Goal: Transaction & Acquisition: Purchase product/service

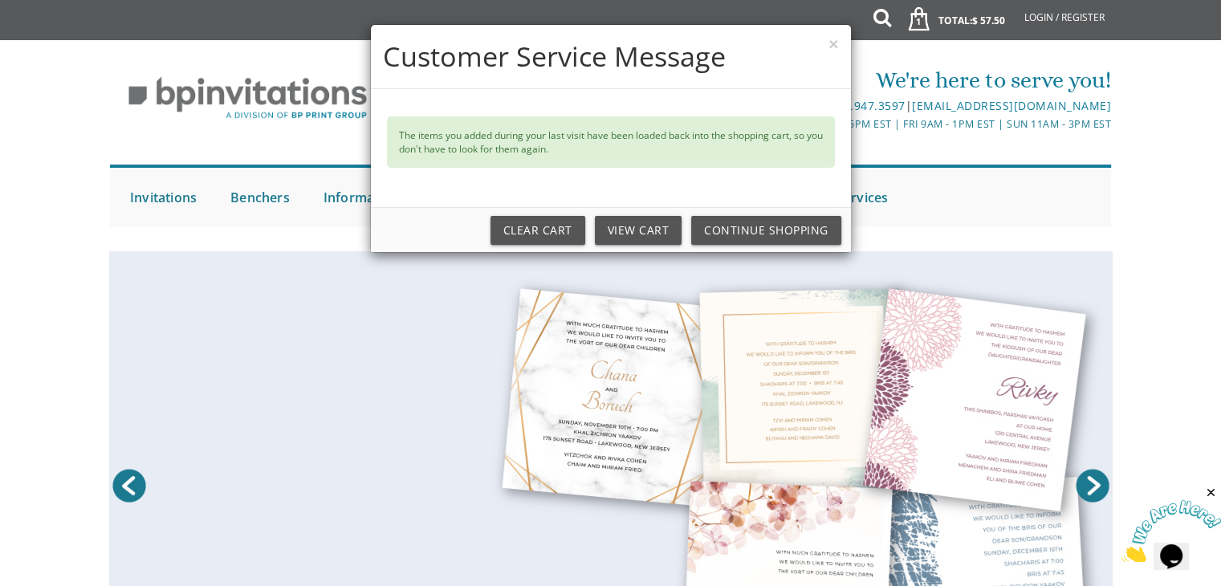
click at [263, 195] on div "× Customer Service Message The items you added during your last visit have been…" at bounding box center [610, 293] width 1221 height 586
click at [260, 203] on div "× Customer Service Message The items you added during your last visit have been…" at bounding box center [610, 293] width 1221 height 586
click at [829, 50] on button "×" at bounding box center [834, 43] width 10 height 17
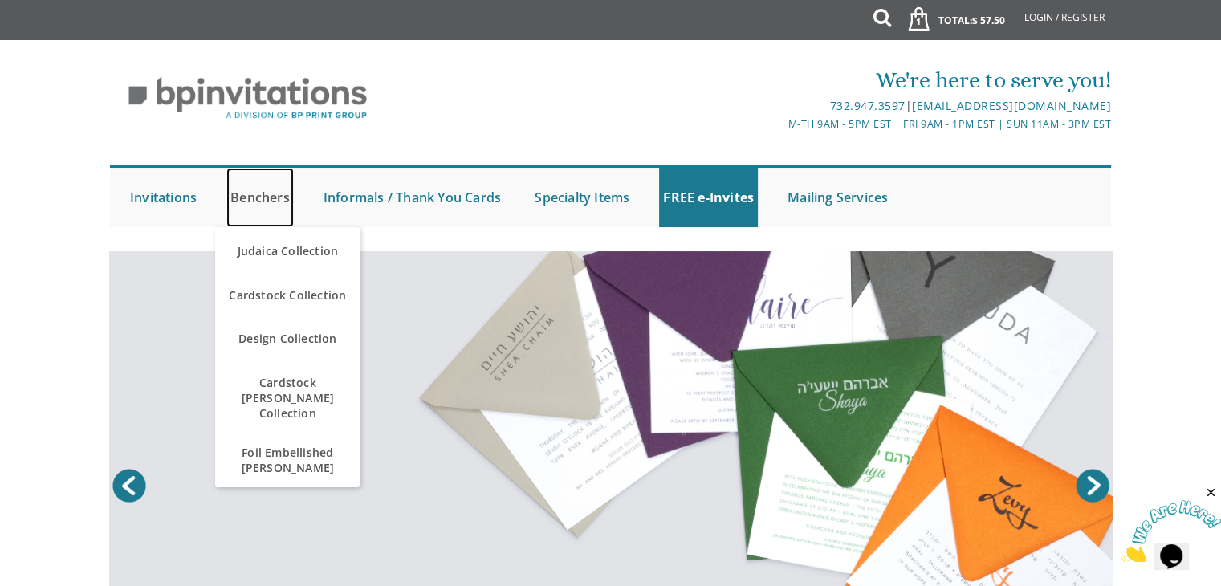
click at [270, 194] on link "Benchers" at bounding box center [259, 197] width 67 height 59
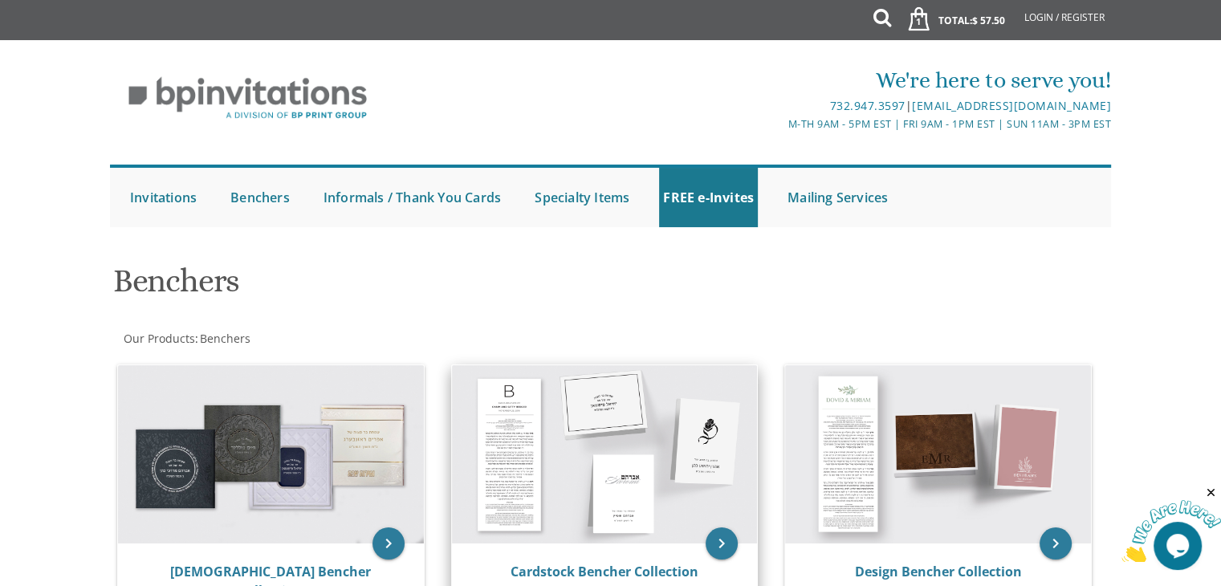
click at [704, 473] on img at bounding box center [605, 454] width 306 height 178
click at [638, 572] on link "Cardstock Bencher Collection" at bounding box center [605, 572] width 188 height 18
drag, startPoint x: 1221, startPoint y: 89, endPoint x: 1233, endPoint y: 177, distance: 89.2
click at [1221, 177] on html "My Cart 1 Total: $ 57.50 $ 57.50 Cardstock Bencher Style 3 Qty. 1" at bounding box center [610, 293] width 1221 height 586
click at [1168, 171] on div "We're here to serve you! 732.947.3597 | invitations@bpprintgroup.com M-Th 9am -…" at bounding box center [610, 141] width 1221 height 187
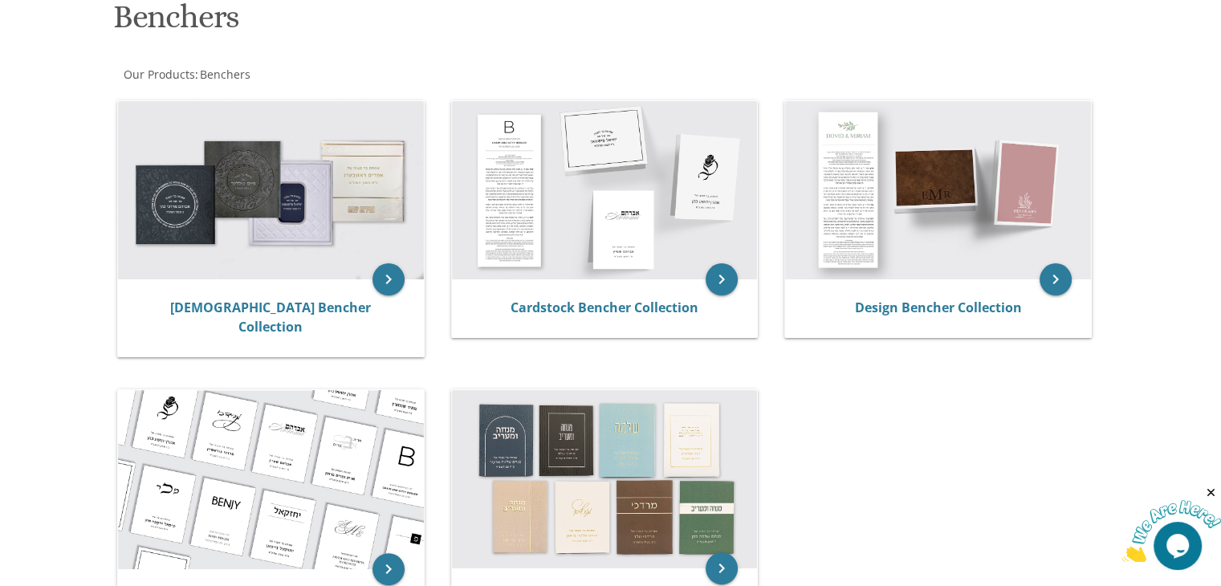
scroll to position [276, 0]
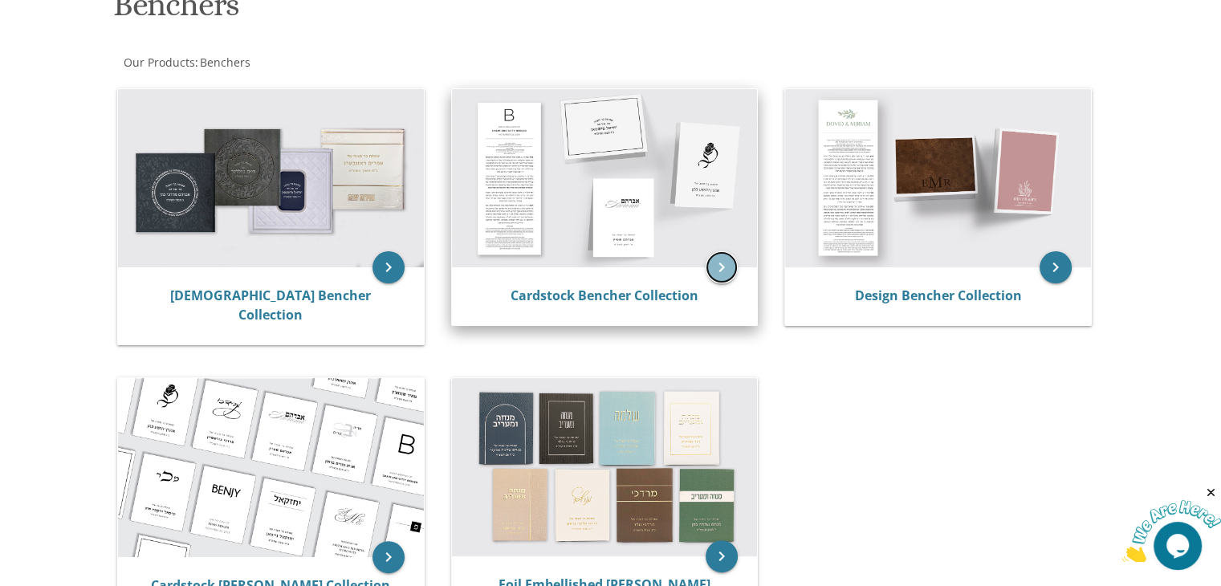
click at [726, 276] on icon "keyboard_arrow_right" at bounding box center [722, 267] width 32 height 32
click at [559, 240] on img at bounding box center [605, 178] width 306 height 178
click at [606, 292] on link "Cardstock Bencher Collection" at bounding box center [605, 296] width 188 height 18
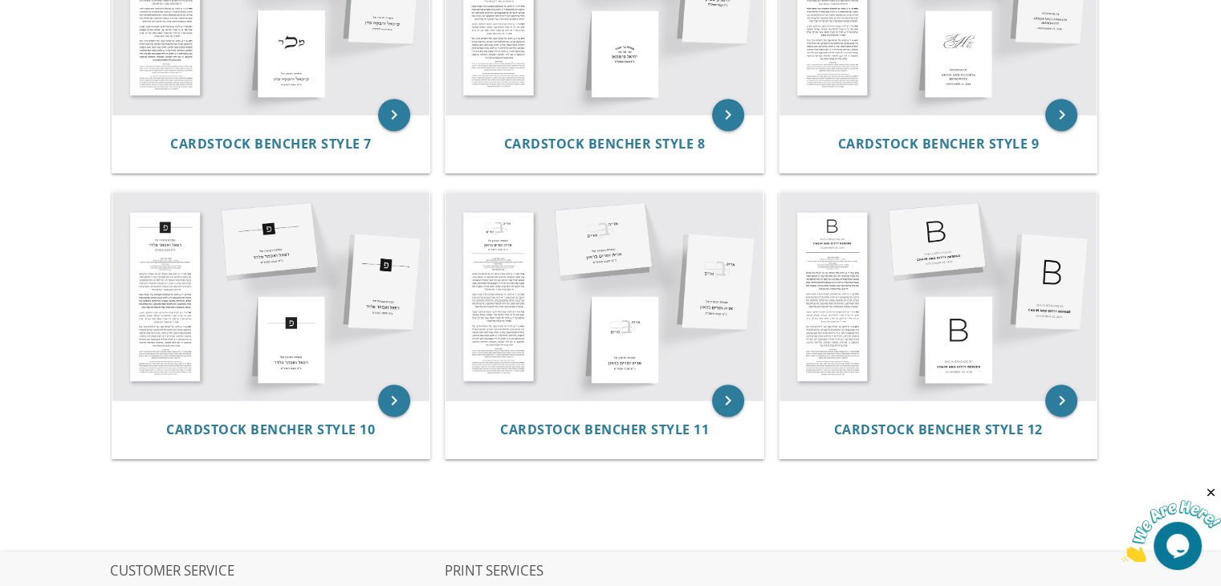
scroll to position [1054, 0]
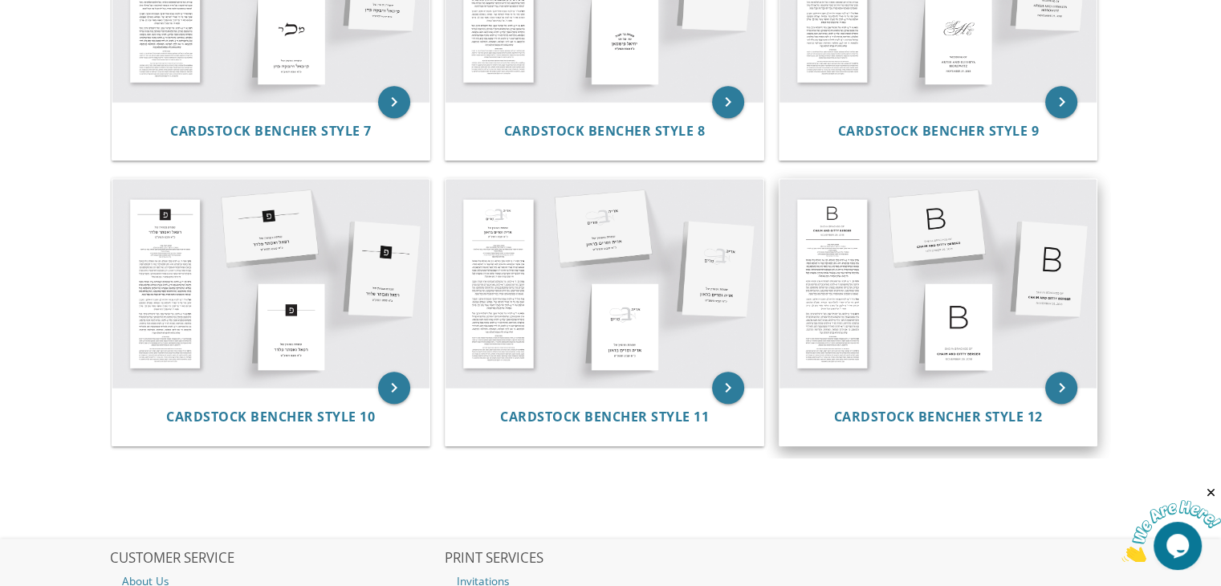
click at [899, 239] on img at bounding box center [939, 283] width 318 height 209
click at [853, 271] on img at bounding box center [939, 283] width 318 height 209
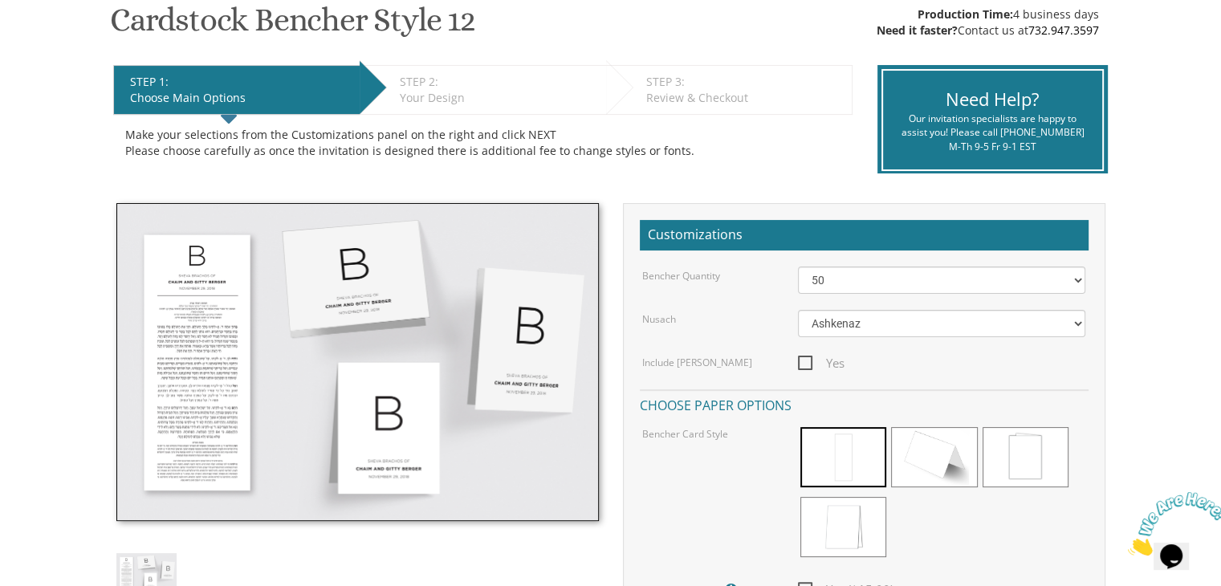
drag, startPoint x: 1227, startPoint y: 95, endPoint x: 1225, endPoint y: 175, distance: 80.3
click at [1221, 175] on html "My Cart {{shoppingcart.totalQuantityDisplay}} Total: {{shoppingcart.subtotal}} …" at bounding box center [610, 18] width 1221 height 586
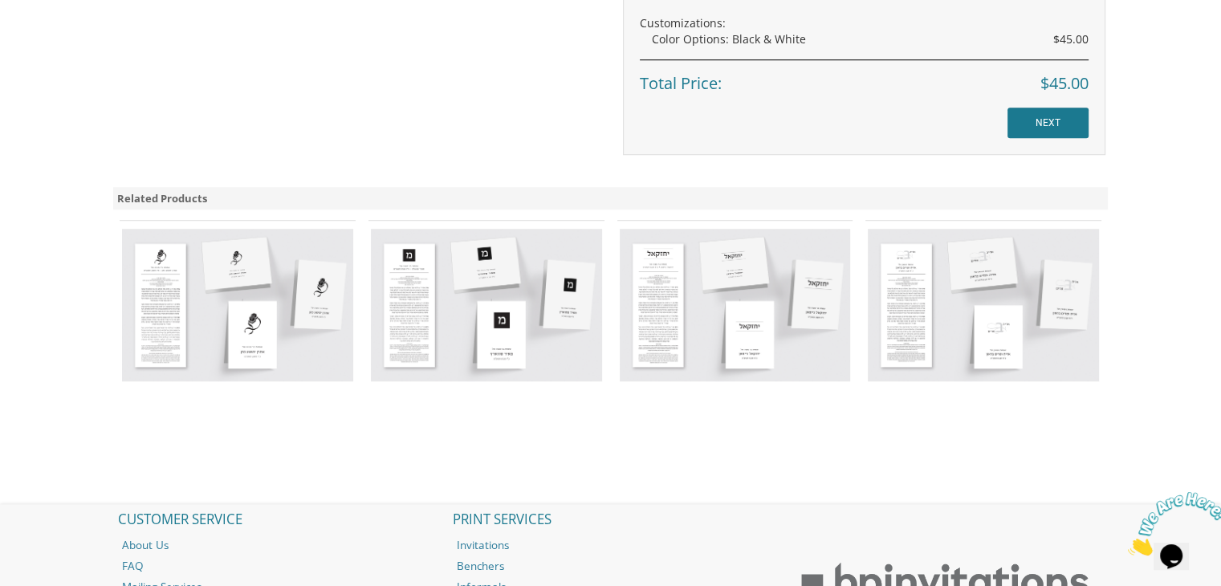
scroll to position [1295, 0]
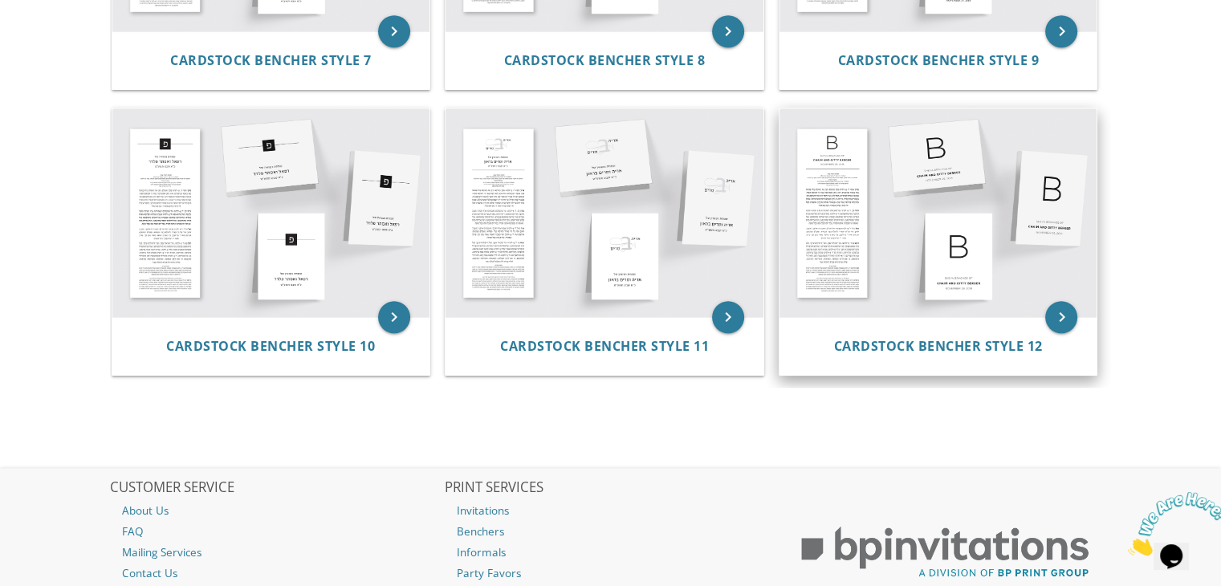
scroll to position [1092, 0]
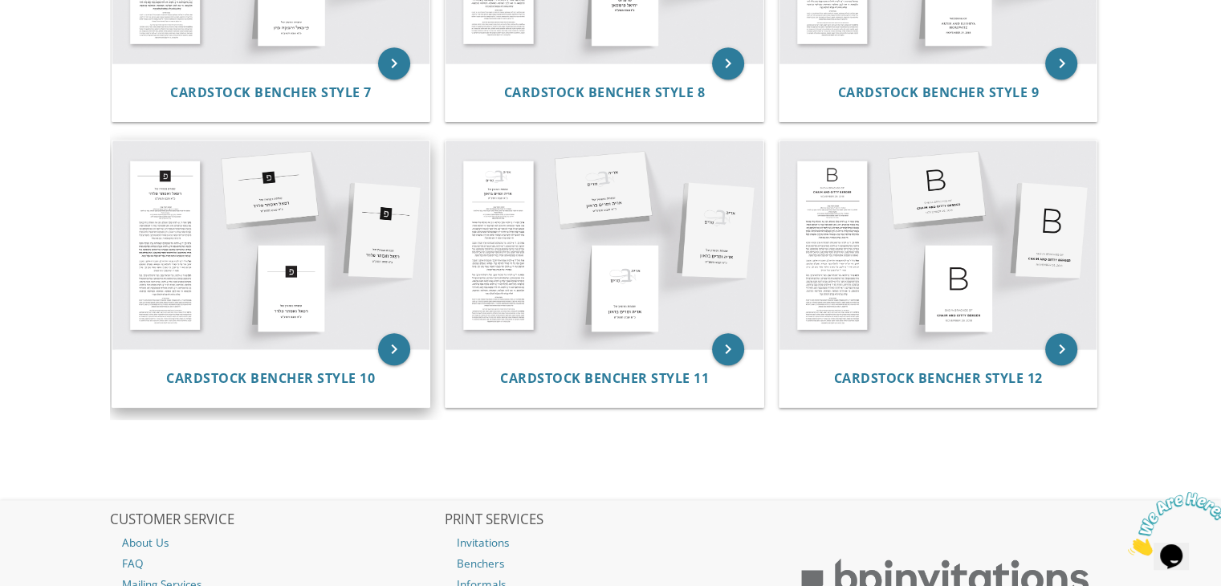
click at [398, 255] on img at bounding box center [271, 245] width 318 height 209
click at [394, 349] on icon "keyboard_arrow_right" at bounding box center [394, 349] width 32 height 32
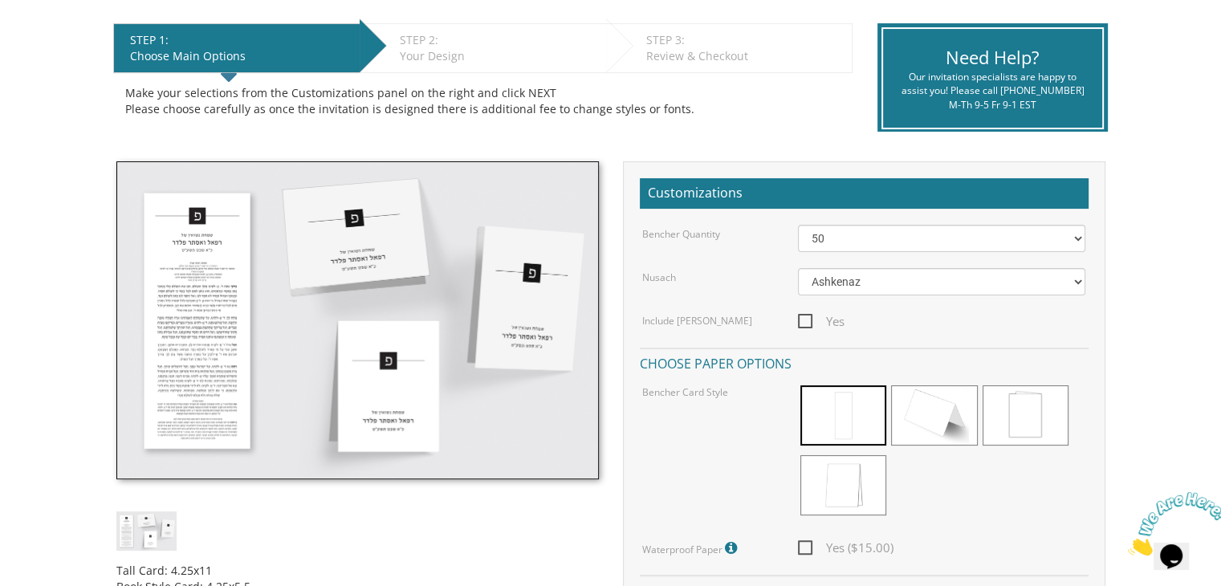
scroll to position [321, 0]
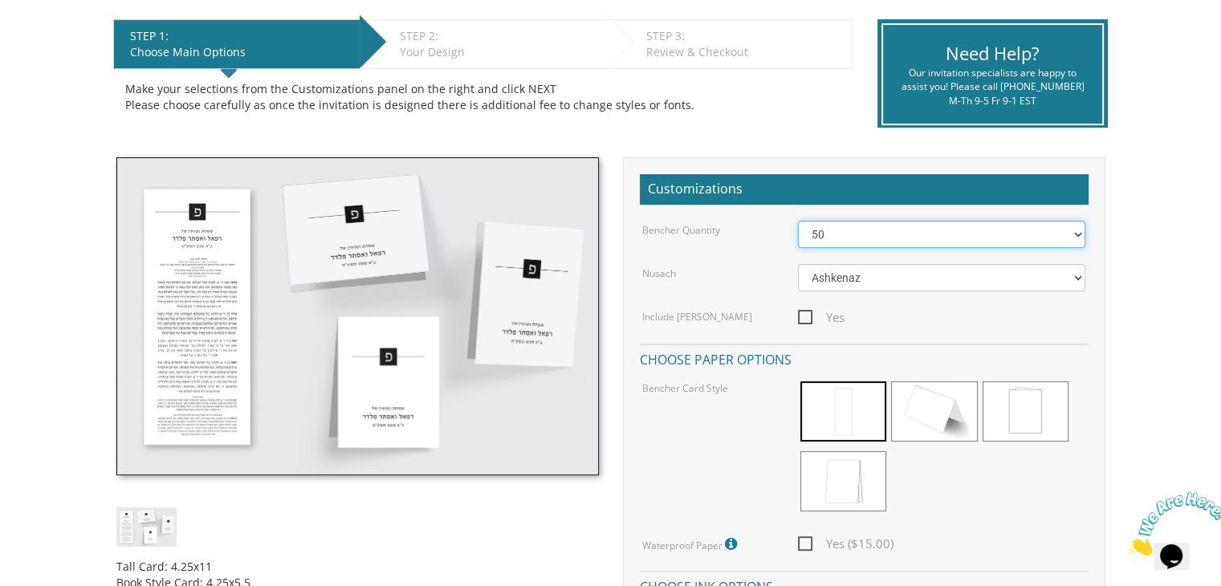
click at [1079, 240] on select "50 60 70 80 90 100 125 150 175 200 225 250 275 300 325 350 375 400 425 450 475 …" at bounding box center [942, 234] width 288 height 27
select select "100"
click at [798, 221] on select "50 60 70 80 90 100 125 150 175 200 225 250 275 300 325 350 375 400 425 450 475 …" at bounding box center [942, 234] width 288 height 27
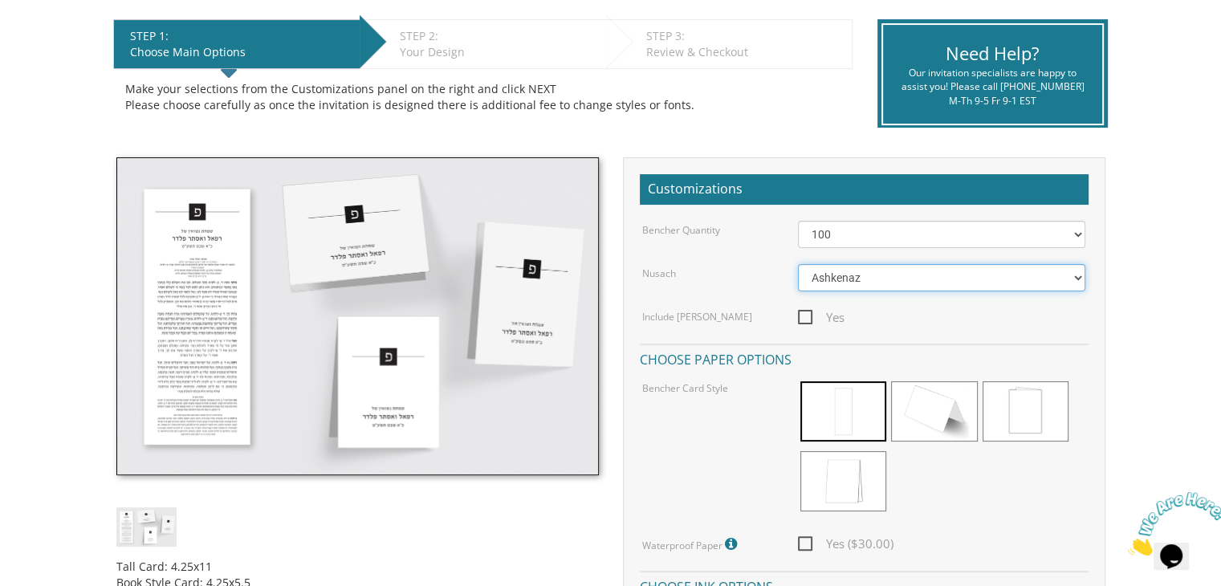
click at [1079, 282] on select "Ashkenaz [PERSON_NAME]" at bounding box center [942, 277] width 288 height 27
click at [798, 264] on select "Ashkenaz [PERSON_NAME]" at bounding box center [942, 277] width 288 height 27
click at [810, 319] on span "Yes" at bounding box center [821, 318] width 47 height 20
click at [809, 319] on input "Yes" at bounding box center [803, 316] width 10 height 10
click at [810, 319] on span "Yes" at bounding box center [821, 318] width 47 height 20
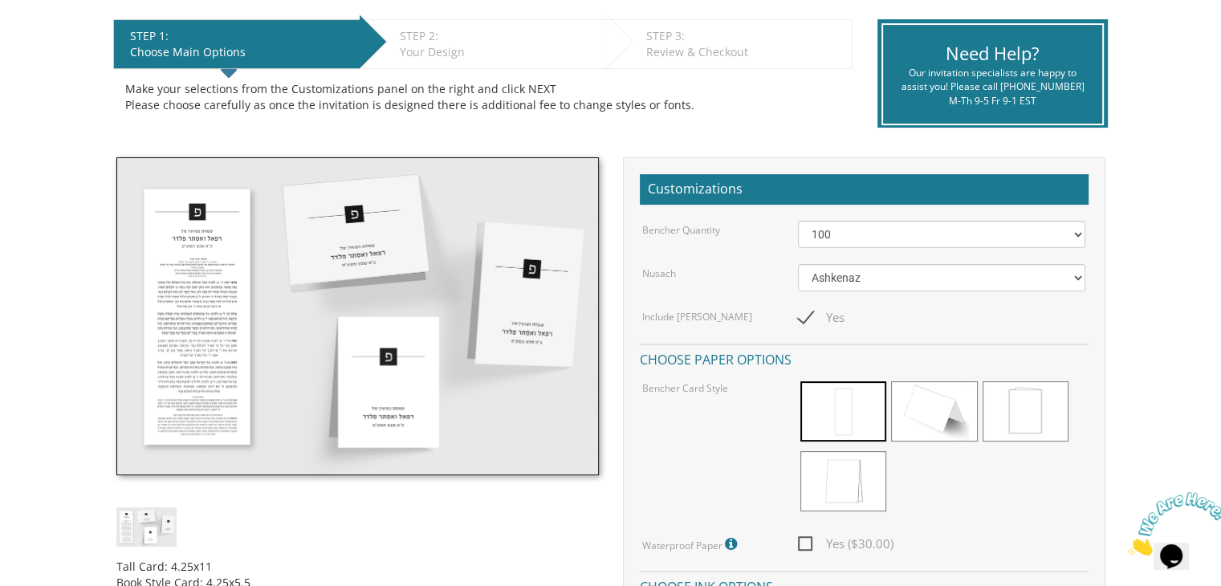
click at [809, 319] on input "Yes" at bounding box center [803, 316] width 10 height 10
checkbox input "false"
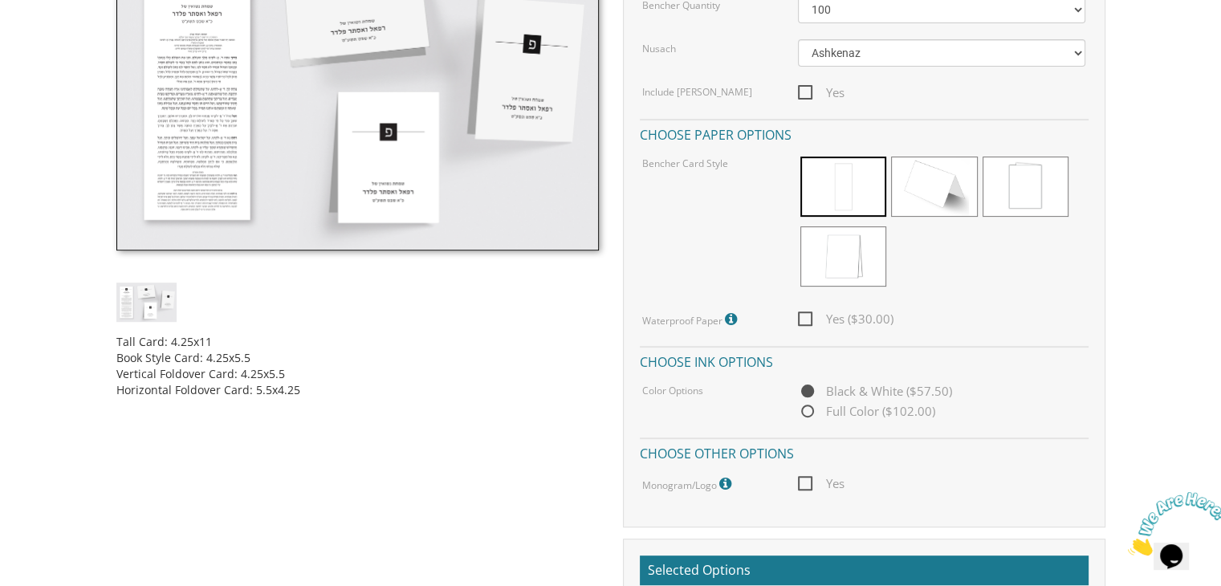
scroll to position [537, 0]
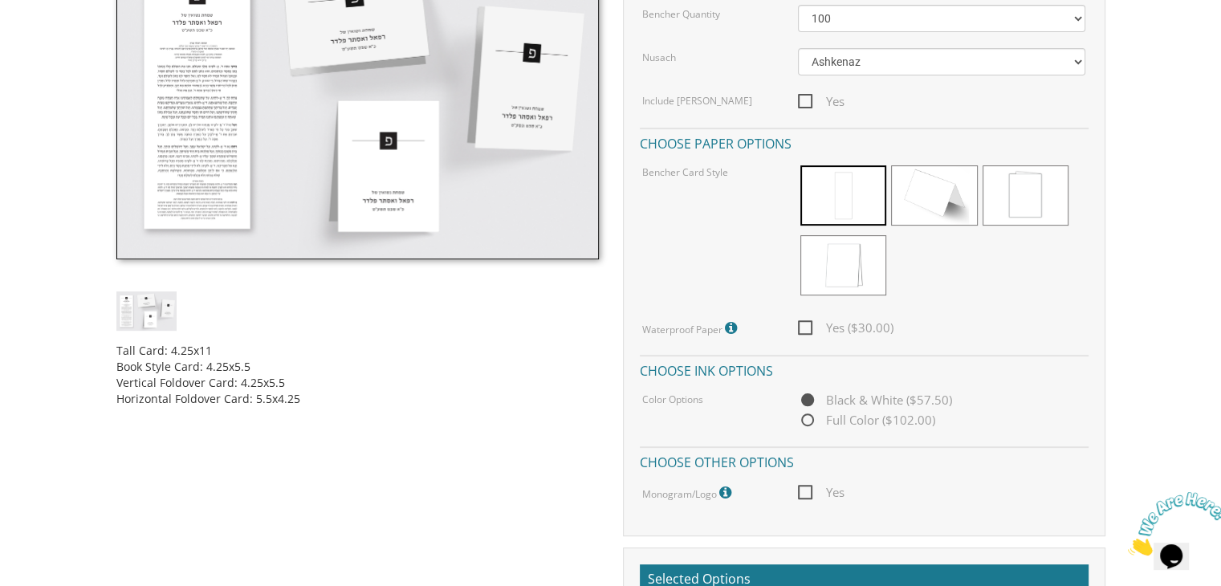
click at [816, 492] on span "Yes" at bounding box center [821, 493] width 47 height 20
click at [809, 492] on input "Yes" at bounding box center [803, 491] width 10 height 10
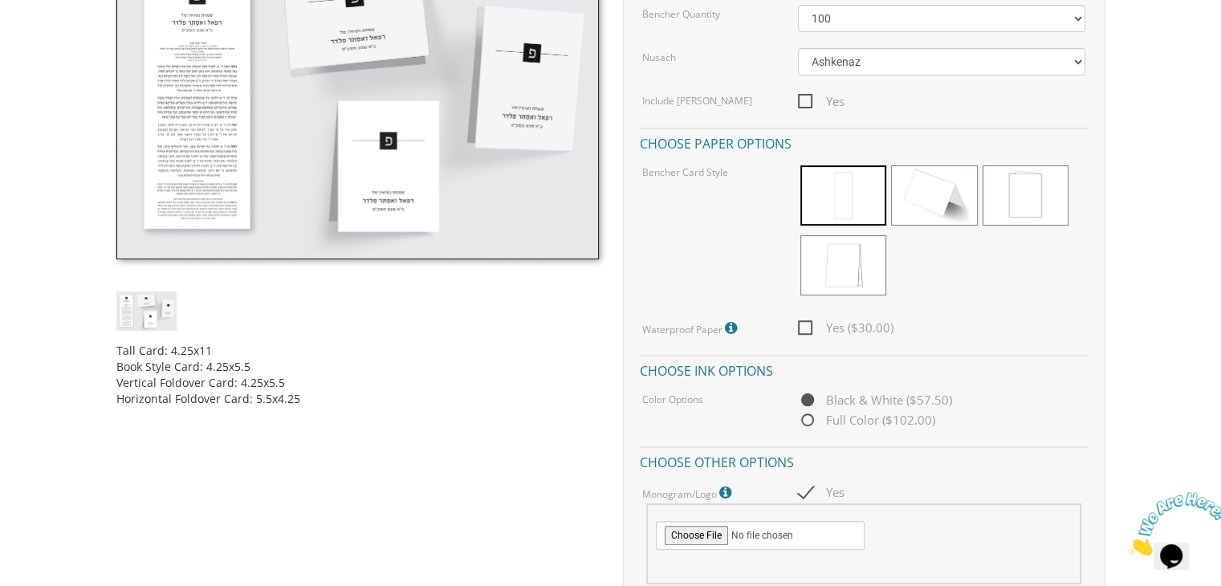
click at [795, 494] on div "Yes" at bounding box center [942, 493] width 312 height 20
click at [799, 494] on span "Yes" at bounding box center [821, 493] width 47 height 20
click at [799, 494] on input "Yes" at bounding box center [803, 491] width 10 height 10
checkbox input "false"
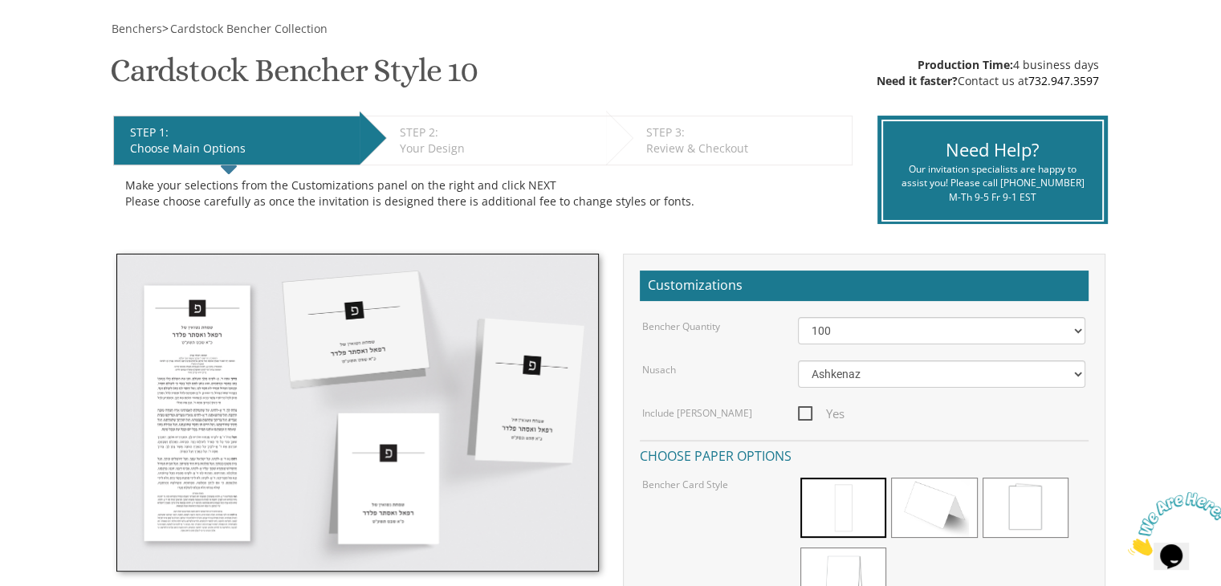
scroll to position [282, 0]
